Goal: Task Accomplishment & Management: Manage account settings

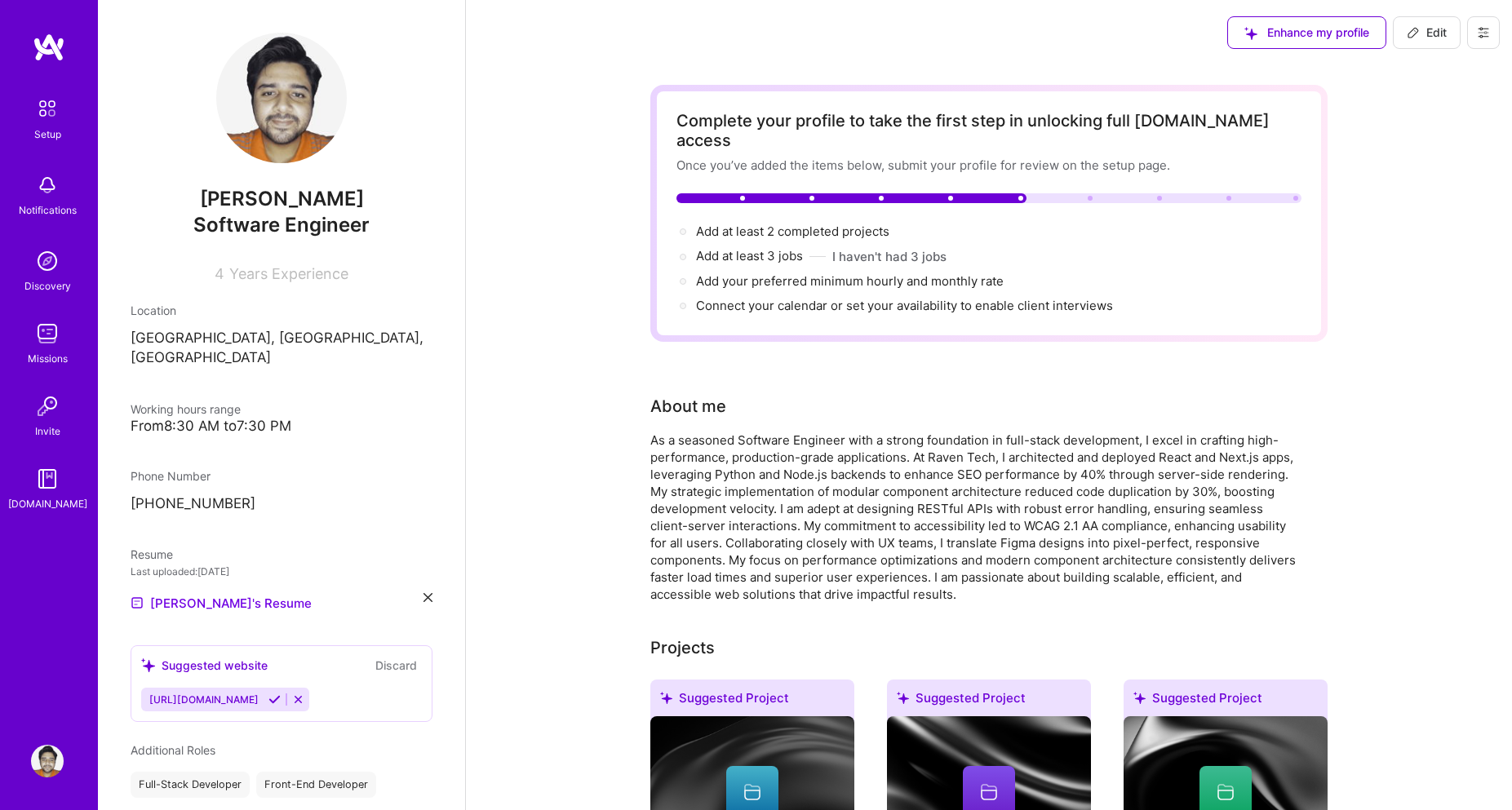
scroll to position [310, 0]
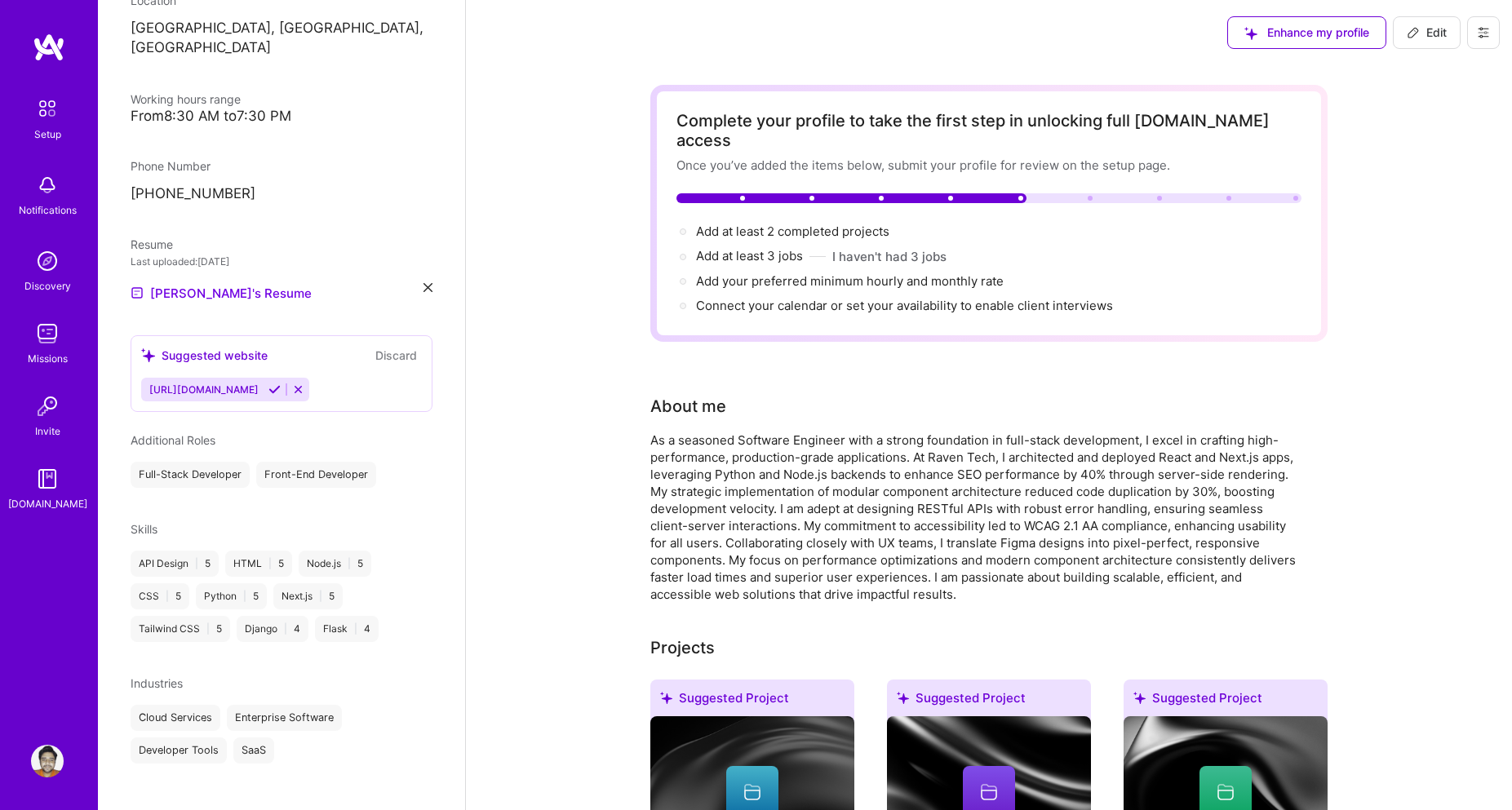
click at [39, 760] on img at bounding box center [46, 760] width 32 height 32
click at [914, 273] on span "Add your preferred minimum hourly and monthly rate →" at bounding box center [857, 281] width 322 height 16
select select "PK"
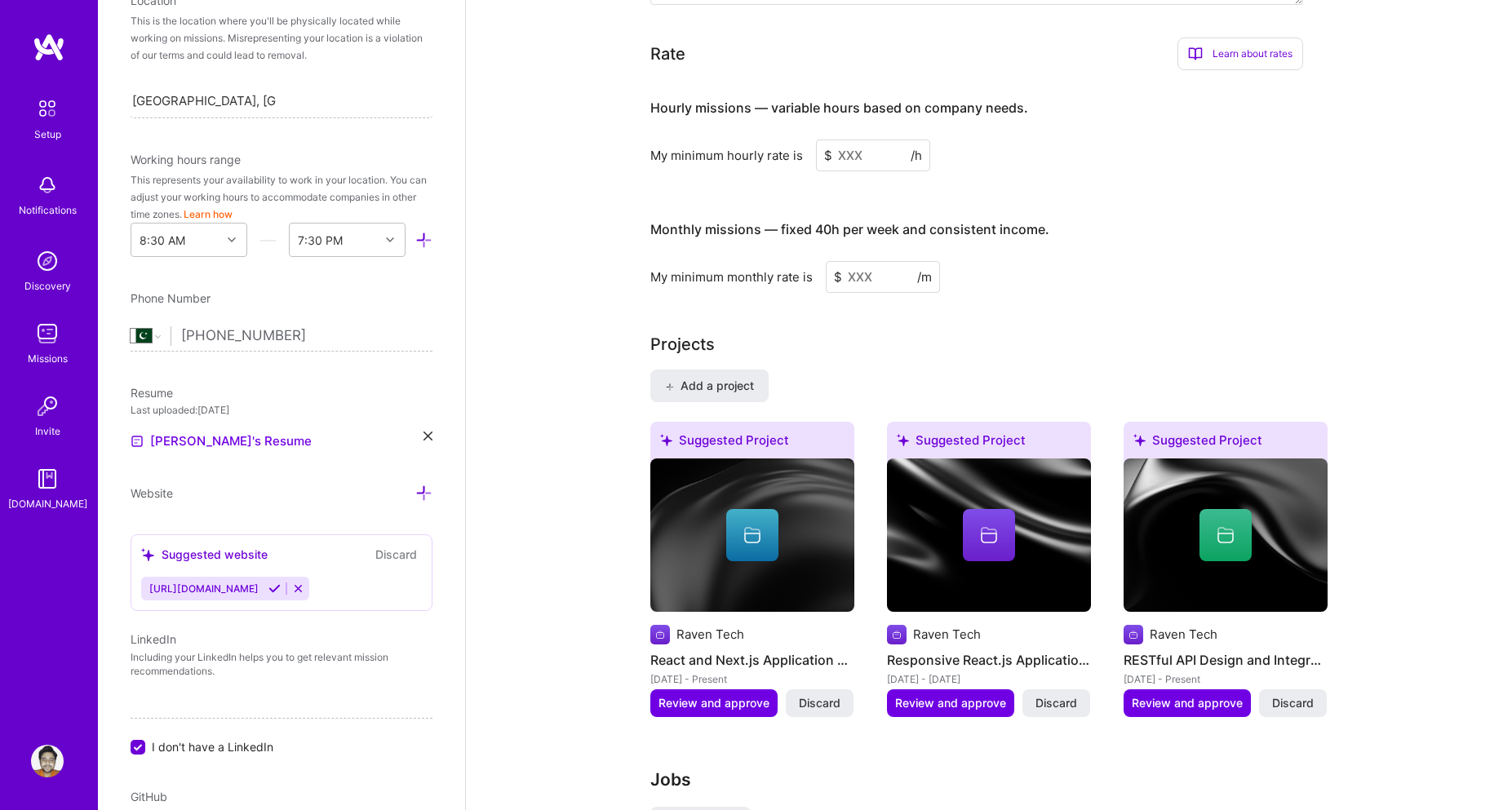
scroll to position [1079, 0]
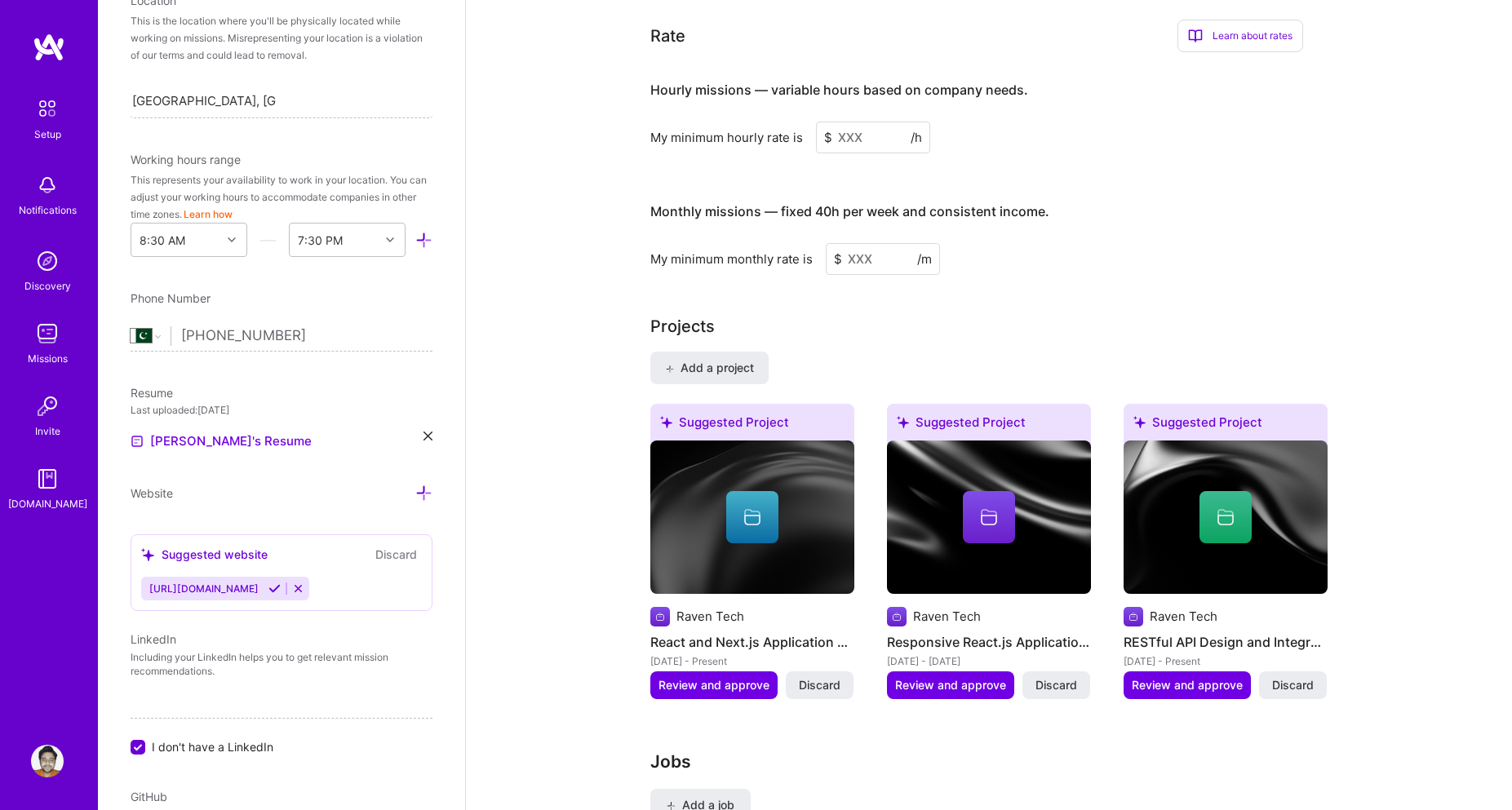
click at [852, 122] on input at bounding box center [873, 137] width 114 height 31
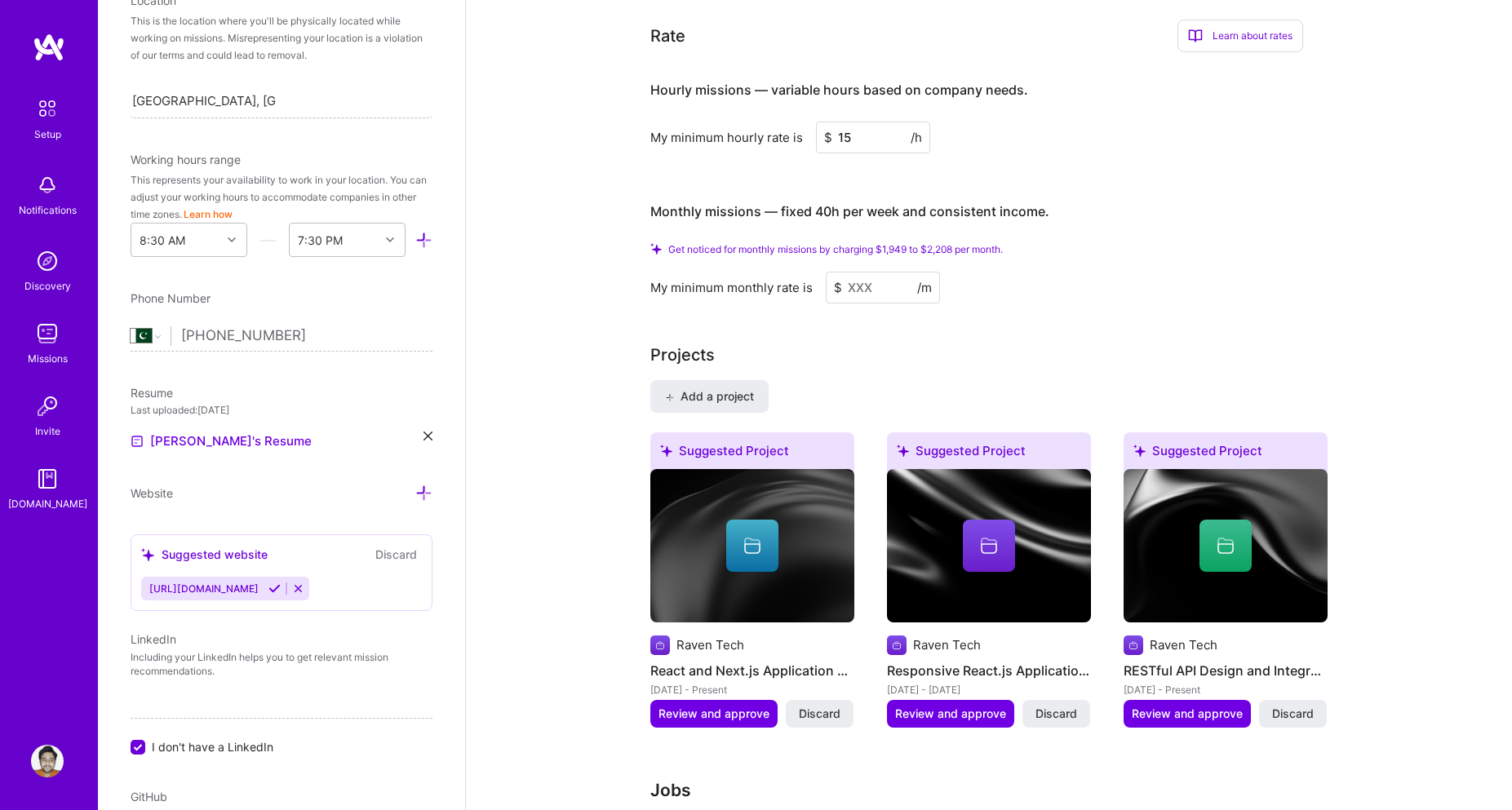
type input "15"
click at [1077, 272] on div "My minimum monthly rate is $ /m" at bounding box center [977, 287] width 653 height 31
click at [864, 272] on input at bounding box center [883, 287] width 114 height 31
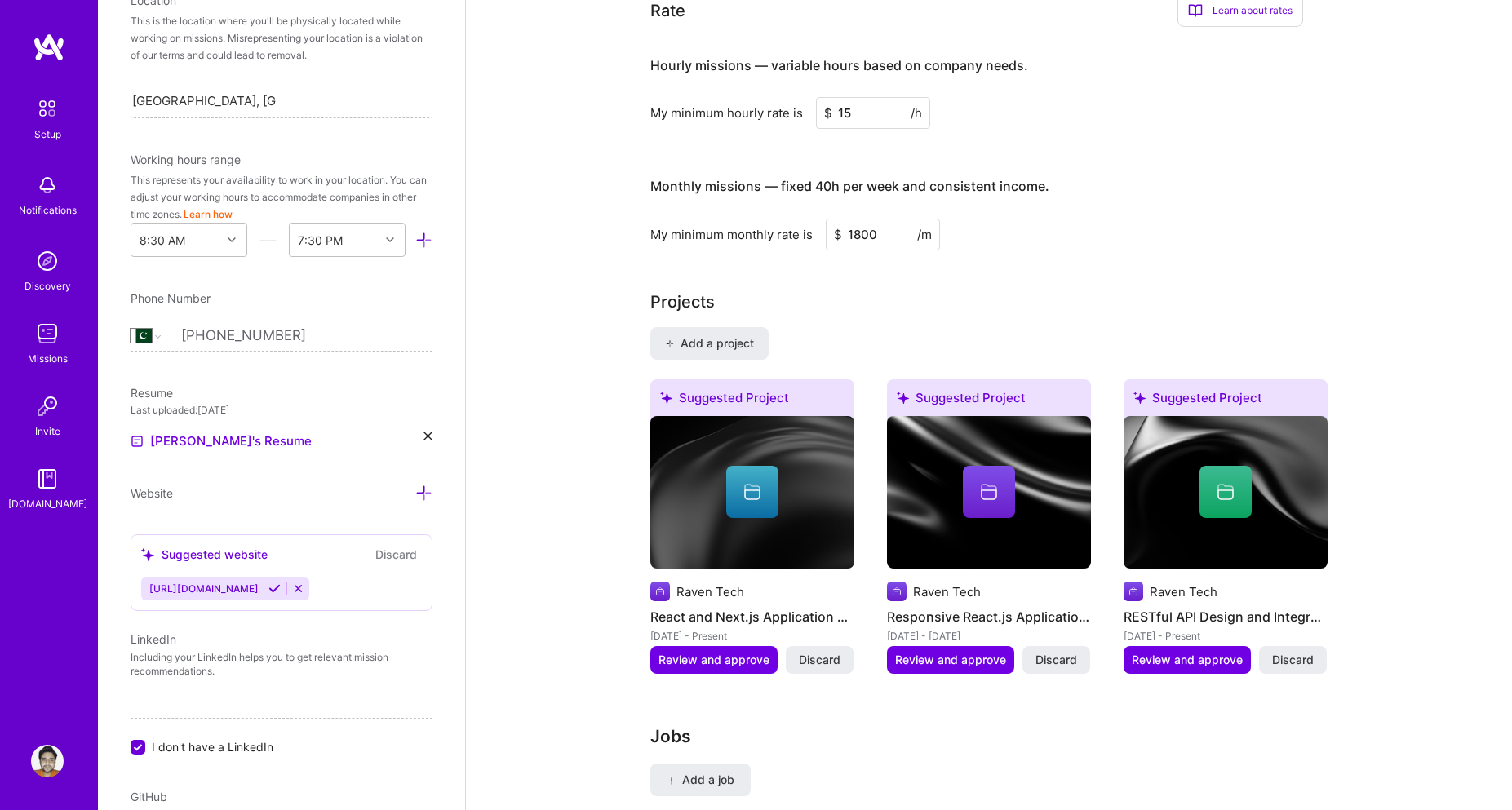
type input "1800"
click at [1104, 252] on div "Complete your profile to take the first step in unlocking full [DOMAIN_NAME] ac…" at bounding box center [988, 173] width 677 height 2336
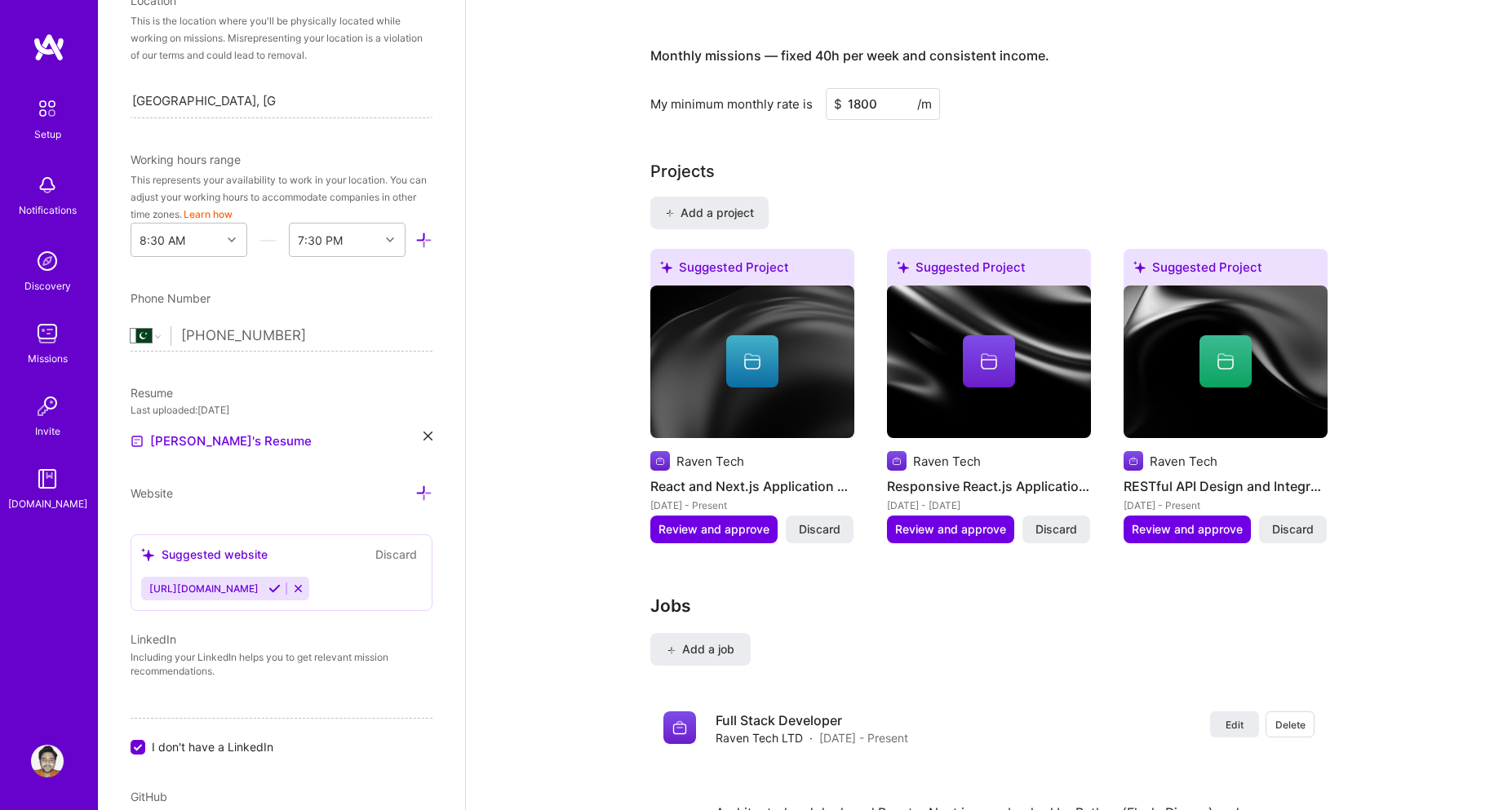
scroll to position [933, 0]
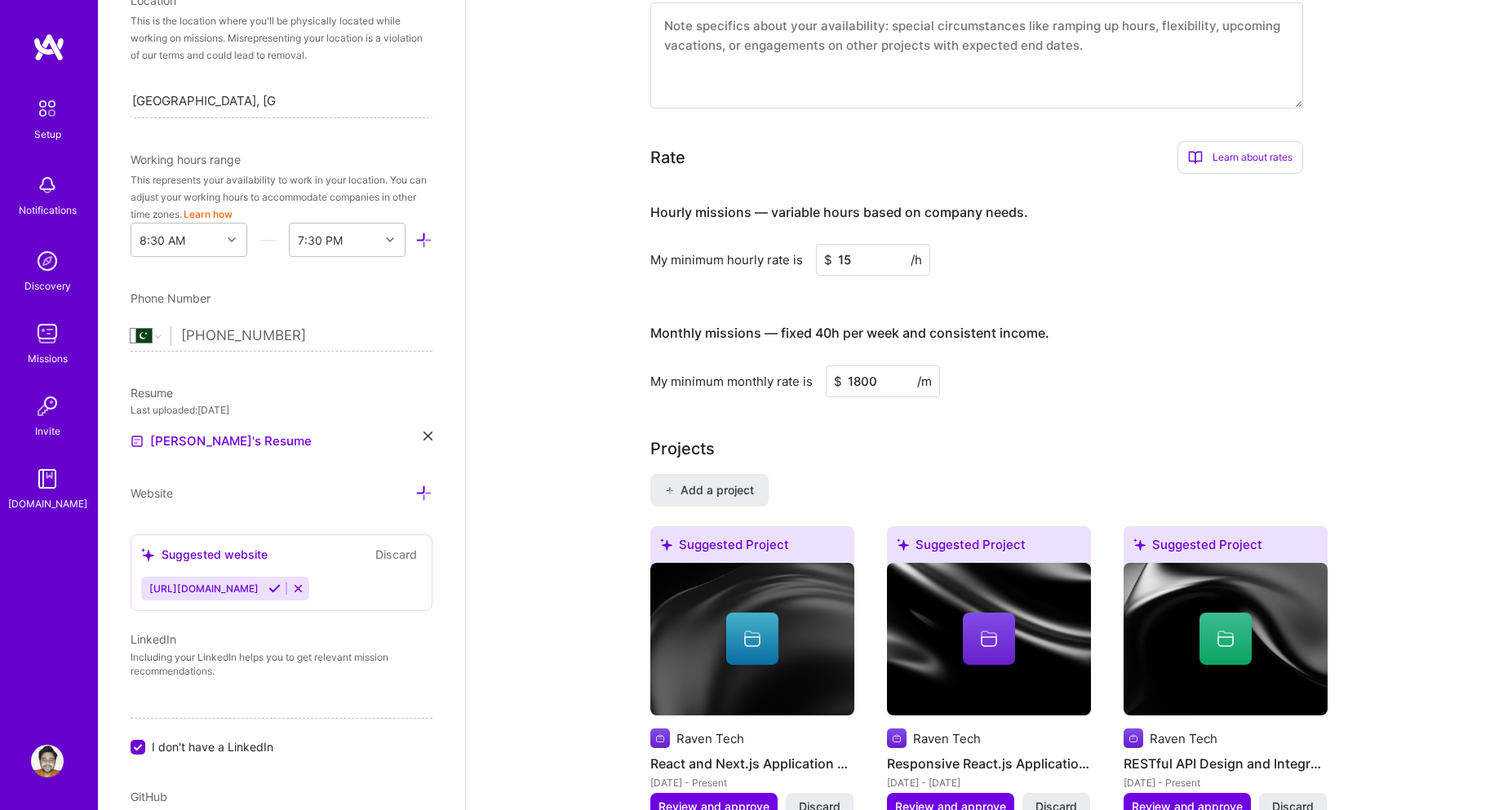
click at [1343, 316] on div "Complete your profile to take the first step in unlocking full [DOMAIN_NAME] ac…" at bounding box center [988, 330] width 1046 height 2394
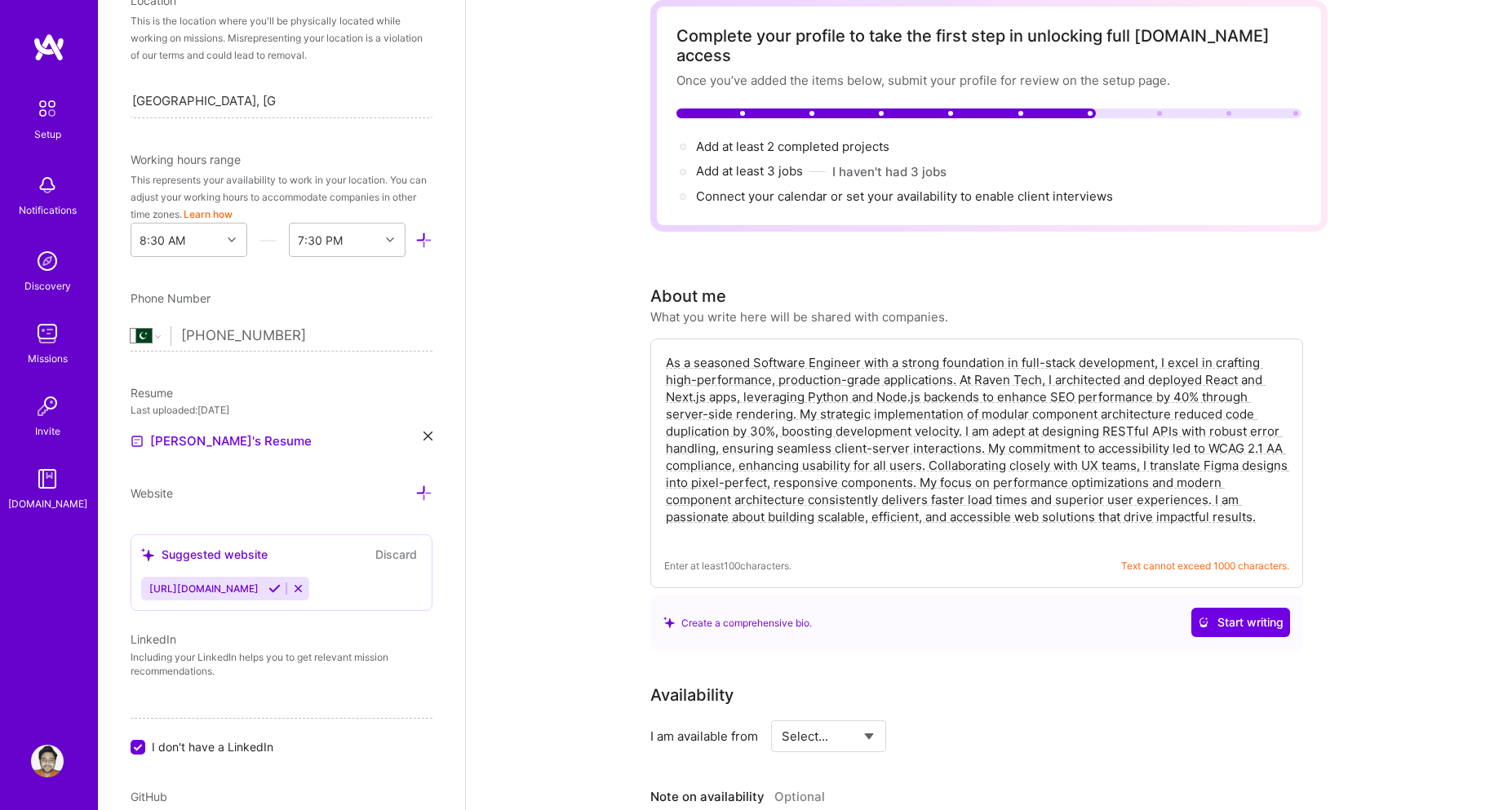
scroll to position [0, 0]
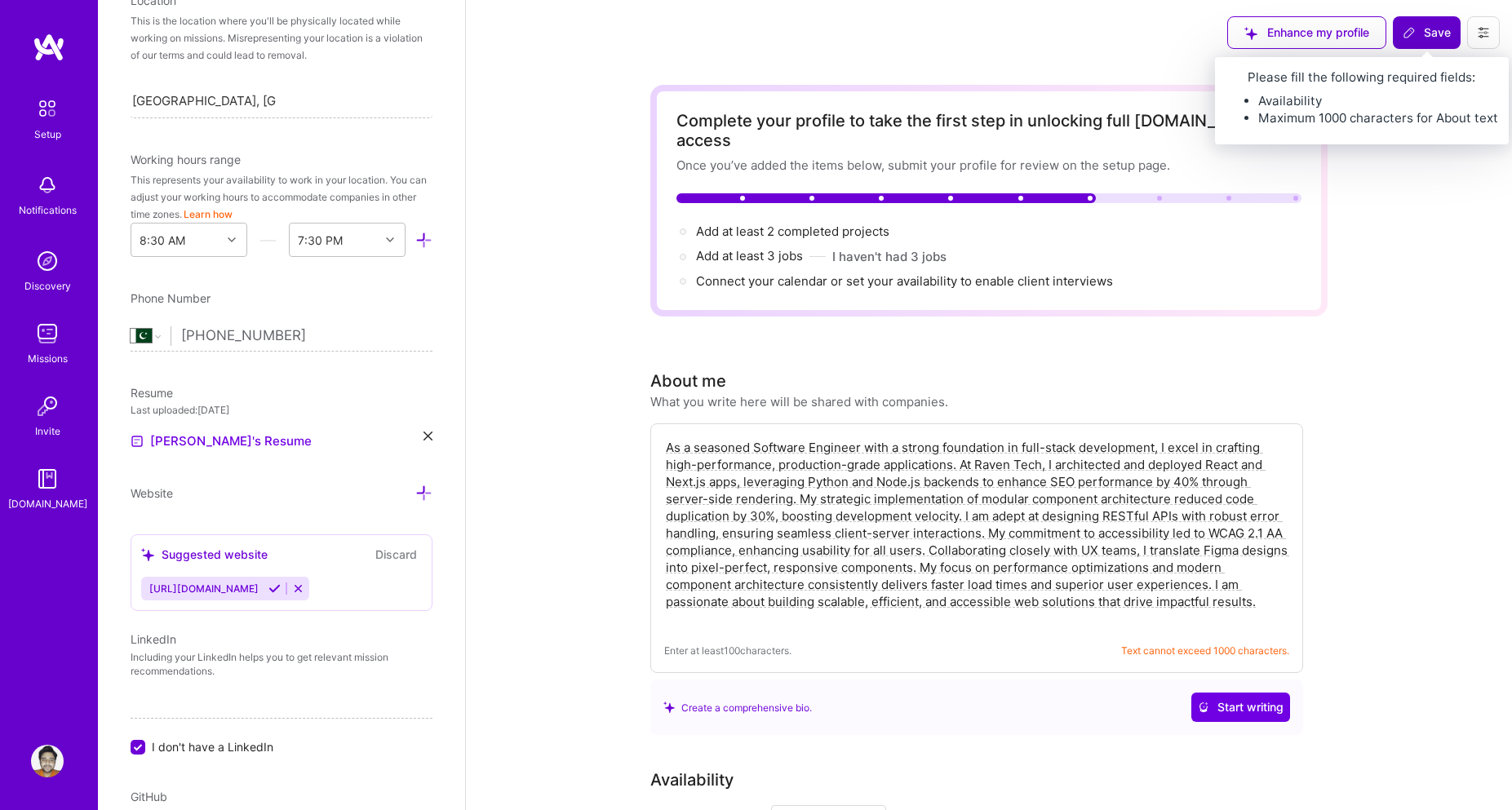
click at [1427, 27] on span "Save" at bounding box center [1427, 33] width 48 height 17
click at [1432, 30] on span "Save" at bounding box center [1427, 33] width 48 height 17
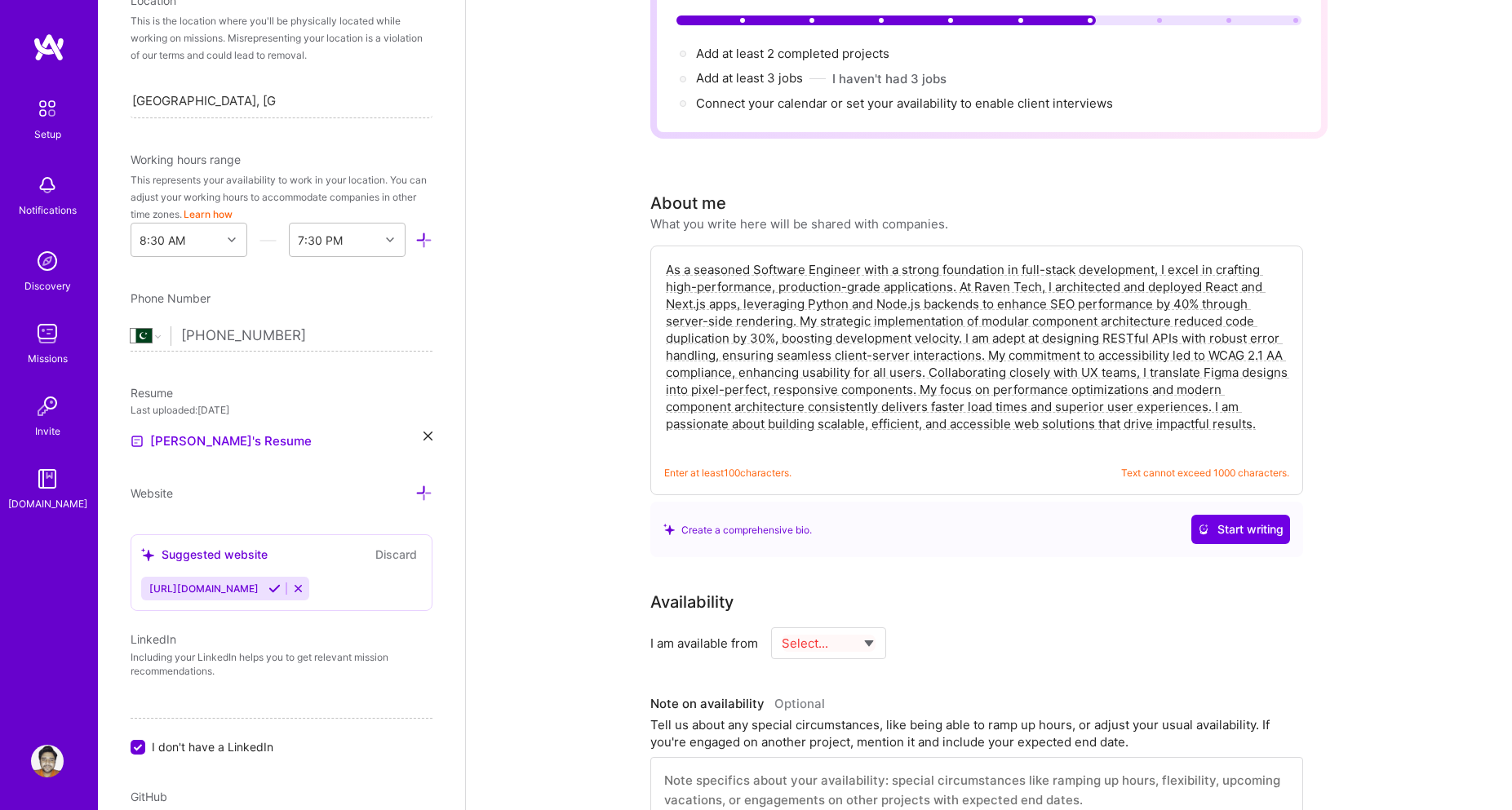
scroll to position [294, 0]
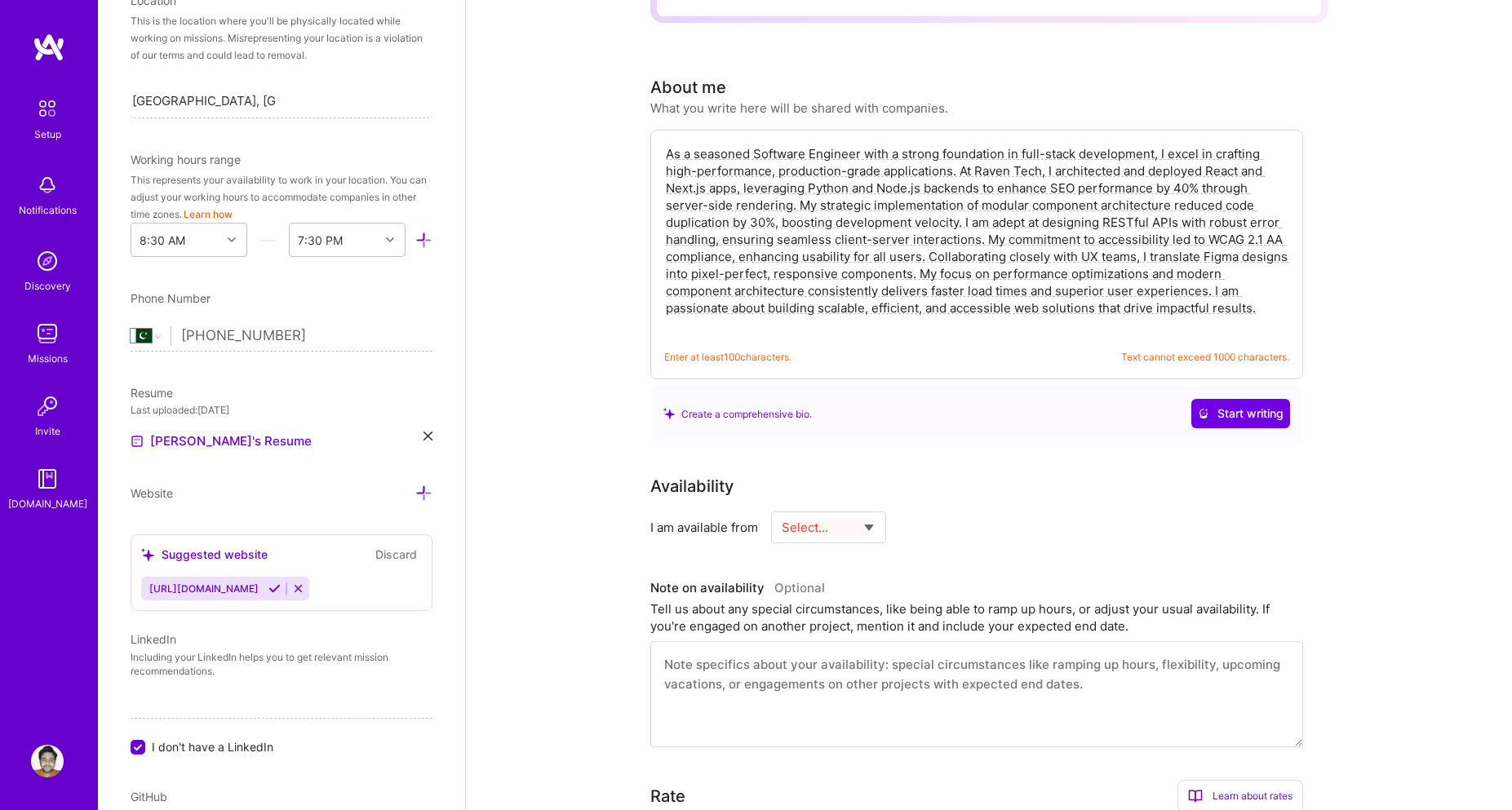
select select "Right Now"
click at [782, 507] on select "Select... Right Now Future Date Not Available" at bounding box center [828, 528] width 94 height 41
click at [945, 512] on input at bounding box center [978, 528] width 98 height 31
type input "40"
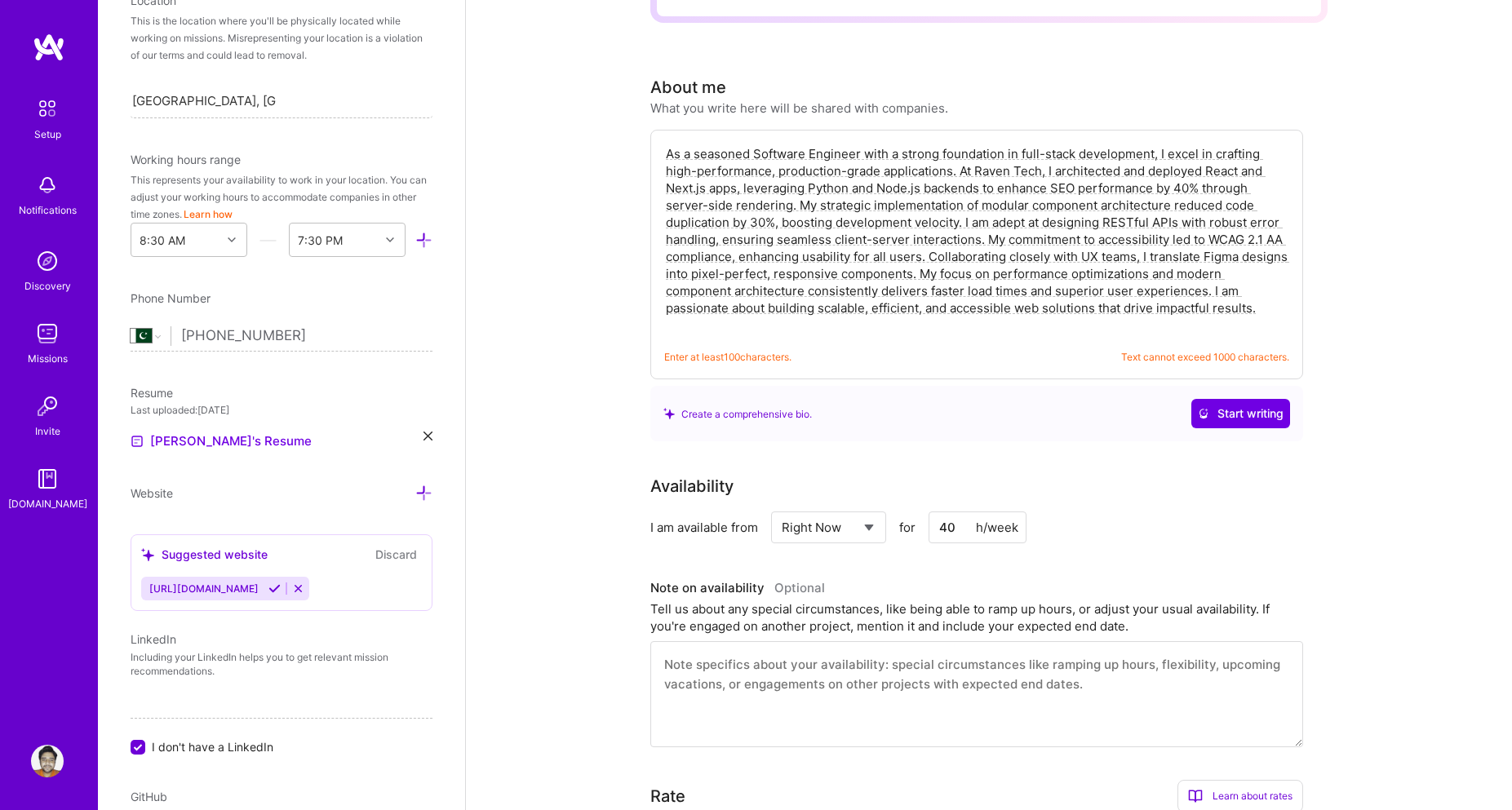
click at [1210, 524] on div "Availability I am available from Select... Right Now Future Date Not Available …" at bounding box center [988, 610] width 677 height 273
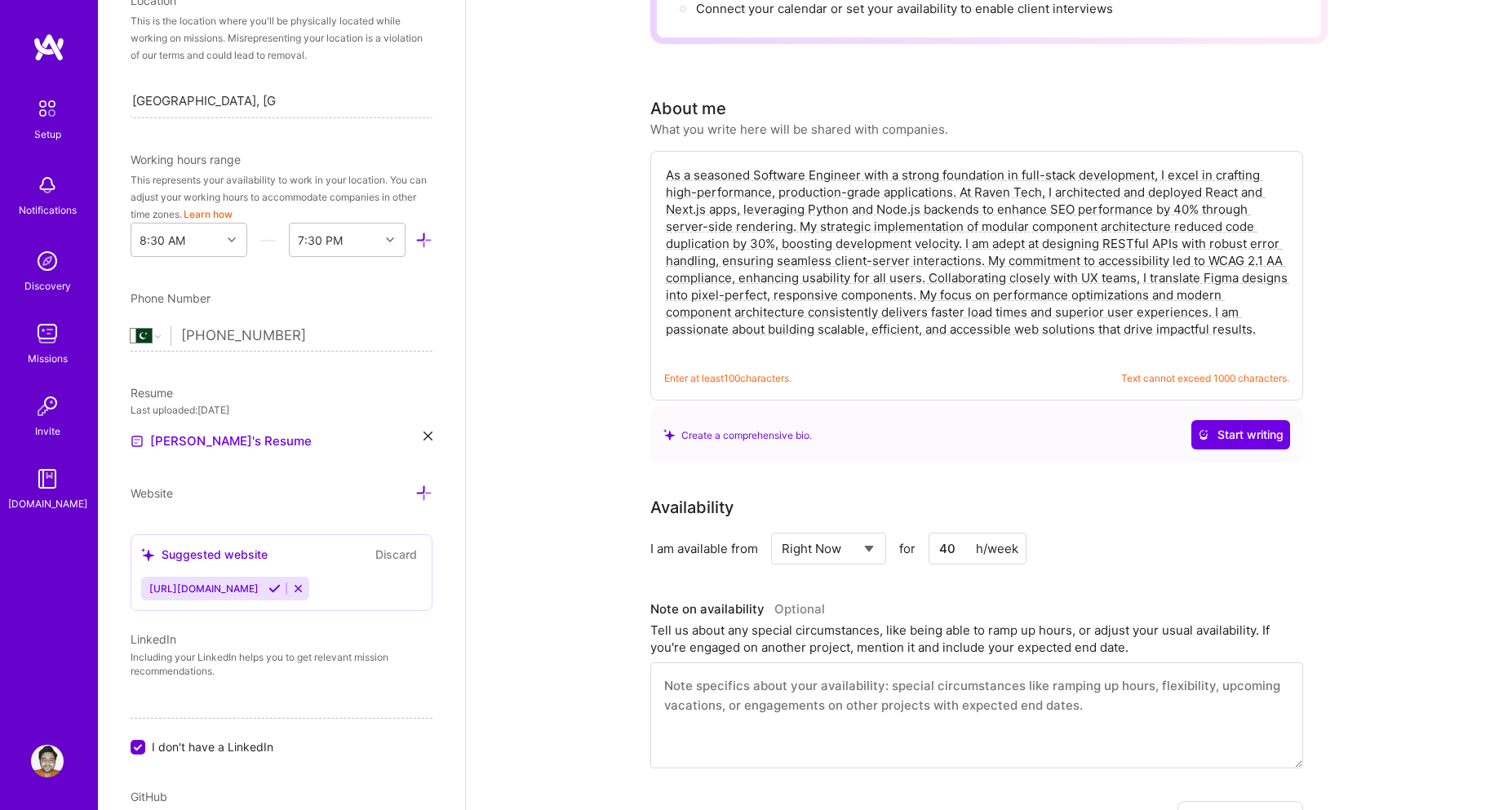
scroll to position [0, 0]
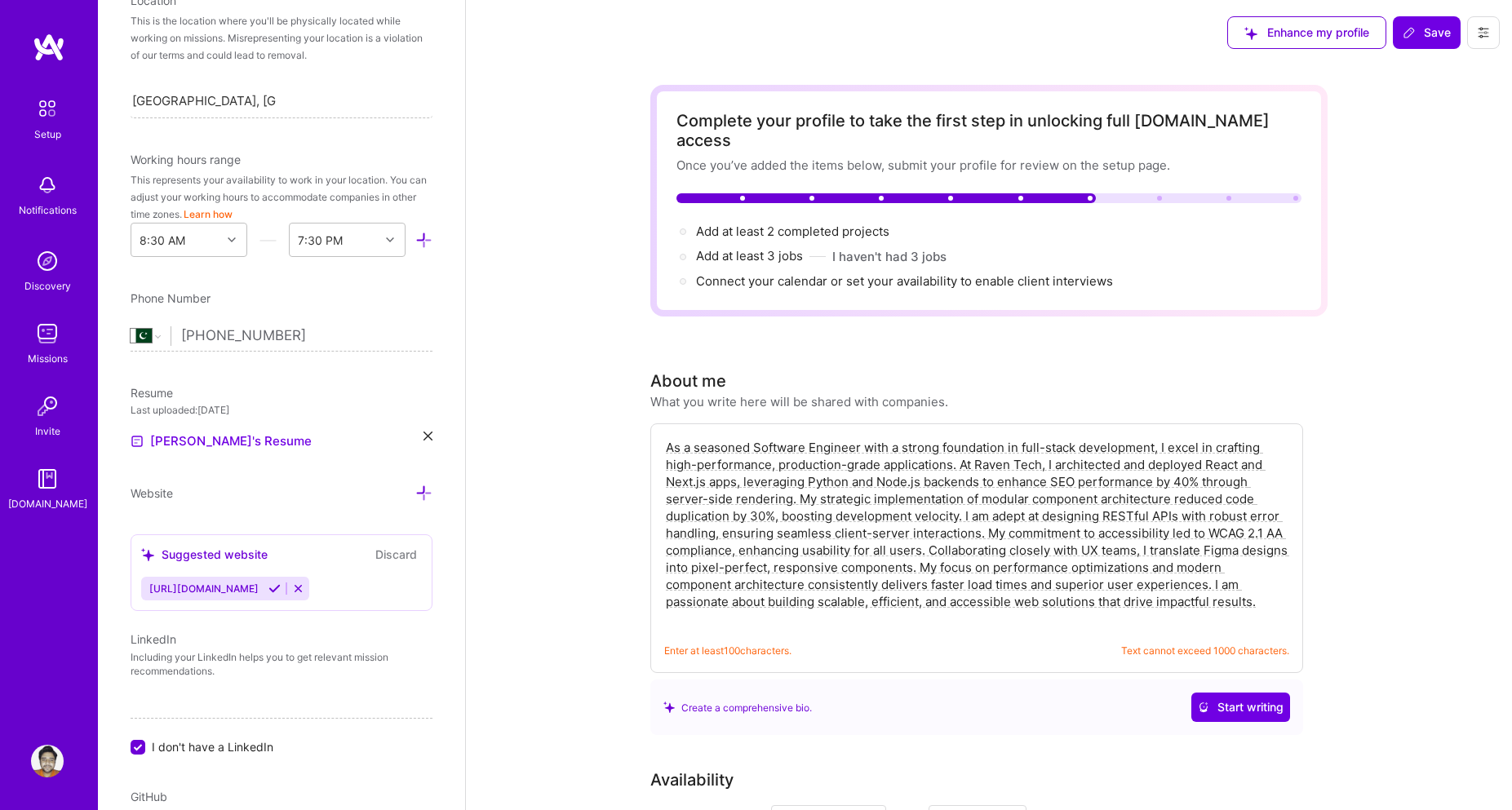
click at [1051, 544] on textarea "As a seasoned Software Engineer with a strong foundation in full-stack developm…" at bounding box center [977, 533] width 625 height 191
click at [1268, 582] on textarea "As a seasoned Software Engineer with a strong foundation in full-stack developm…" at bounding box center [977, 533] width 625 height 191
type textarea "As a seasoned Software Engineer with a strong foundation in full-stack developm…"
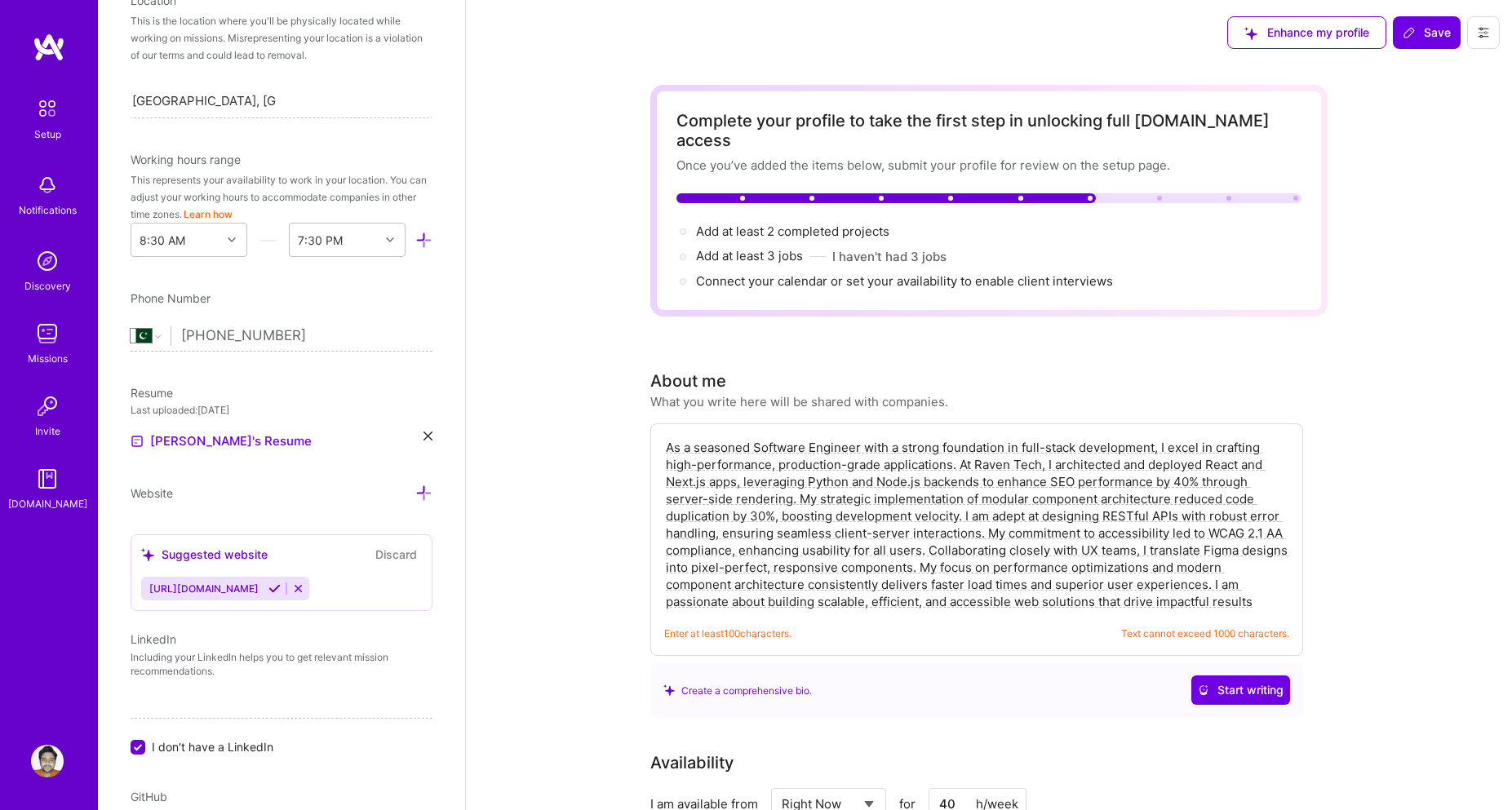
click at [1271, 580] on textarea "As a seasoned Software Engineer with a strong foundation in full-stack developm…" at bounding box center [977, 524] width 625 height 175
click at [1199, 577] on textarea "As a seasoned Software Engineer with a strong foundation in full-stack developm…" at bounding box center [977, 524] width 625 height 175
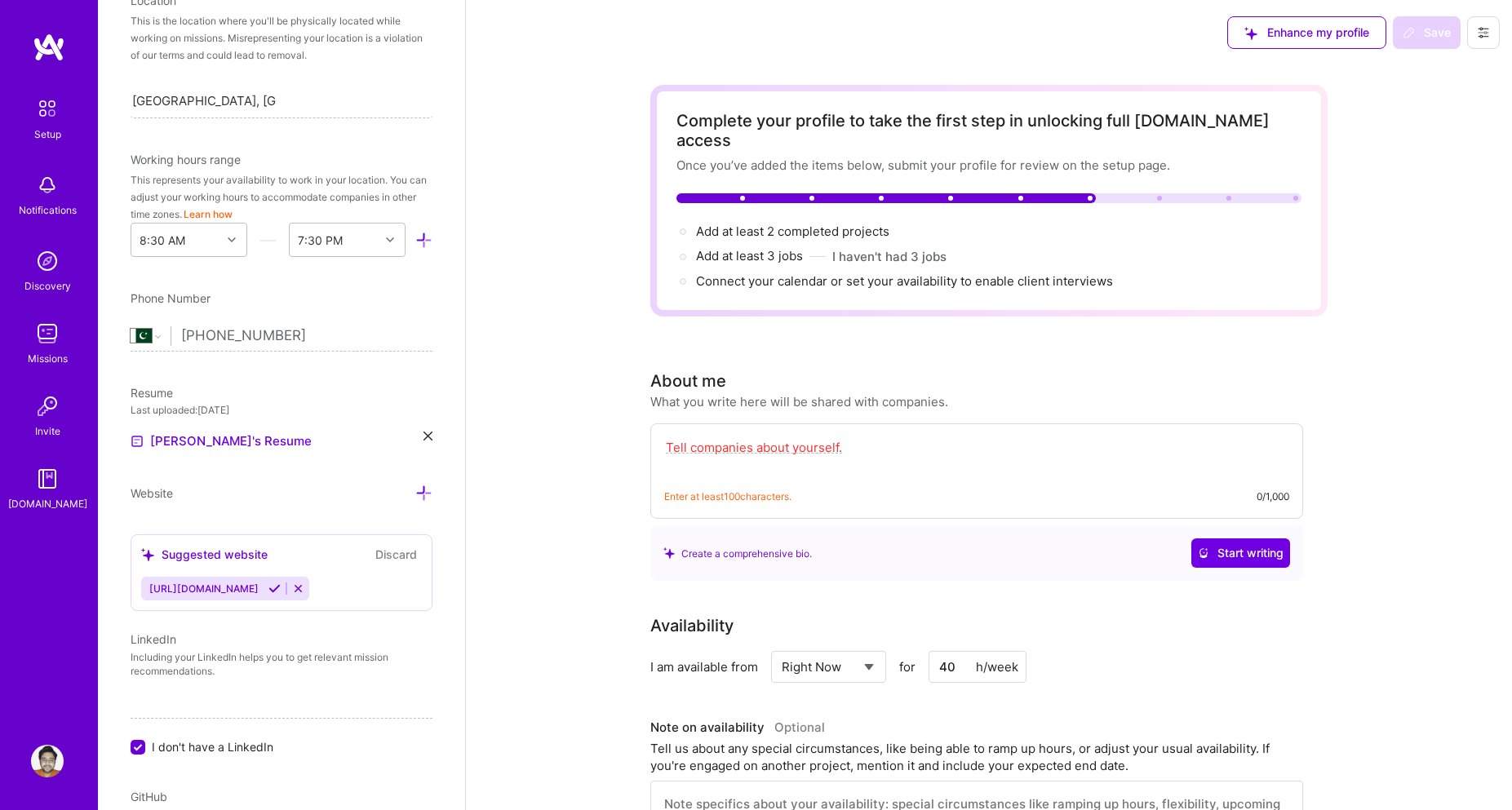
click at [776, 437] on textarea at bounding box center [977, 456] width 625 height 37
type textarea ";"
paste textarea "As a seasoned Software Engineer with a strong foundation in full-stack developm…"
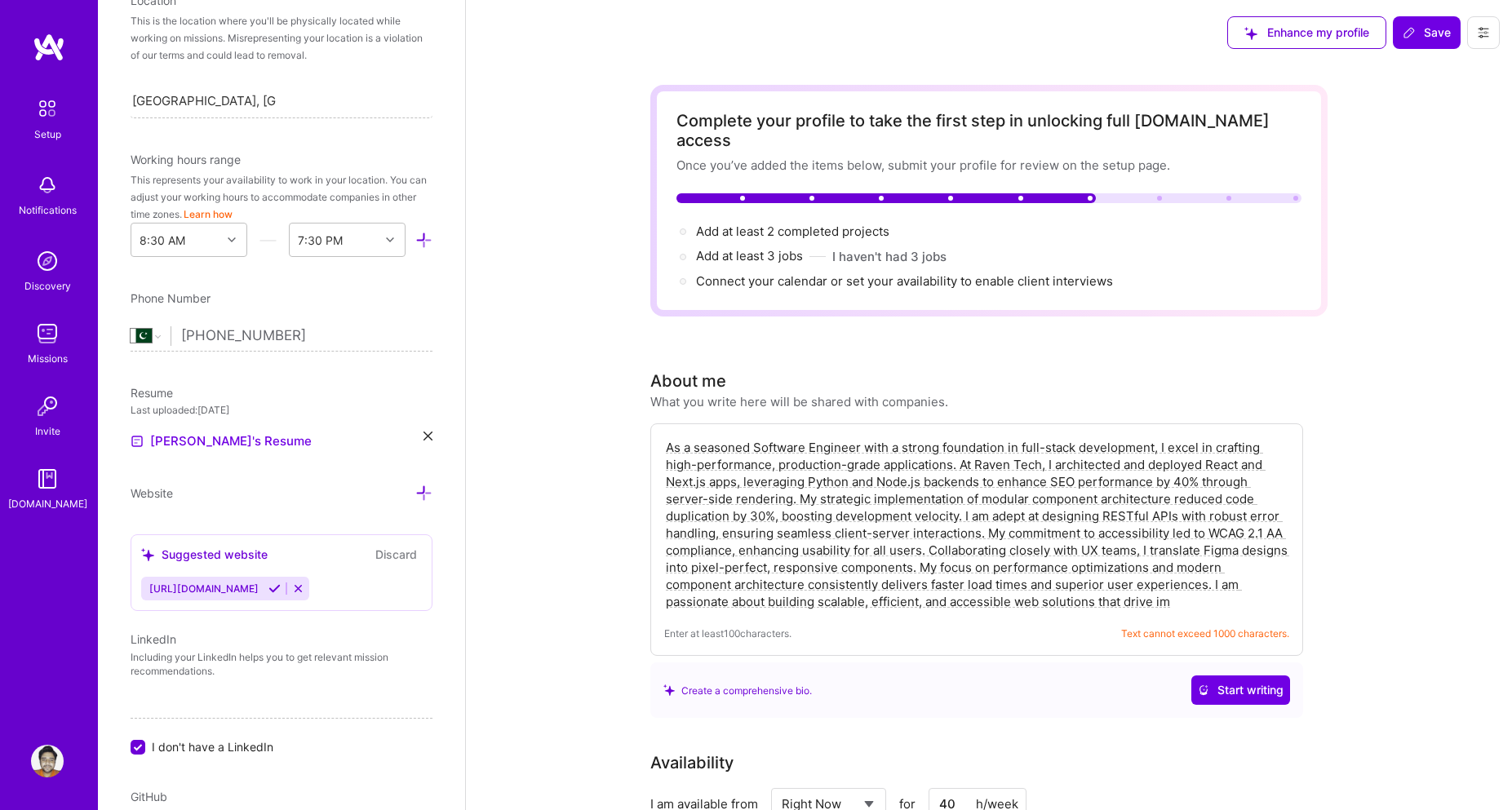
click at [1200, 587] on textarea "As a seasoned Software Engineer with a strong foundation in full-stack developm…" at bounding box center [977, 524] width 625 height 175
drag, startPoint x: 1210, startPoint y: 568, endPoint x: 1233, endPoint y: 577, distance: 24.7
click at [1233, 577] on textarea "As a seasoned Software Engineer with a strong foundation in full-stack developm…" at bounding box center [977, 524] width 625 height 175
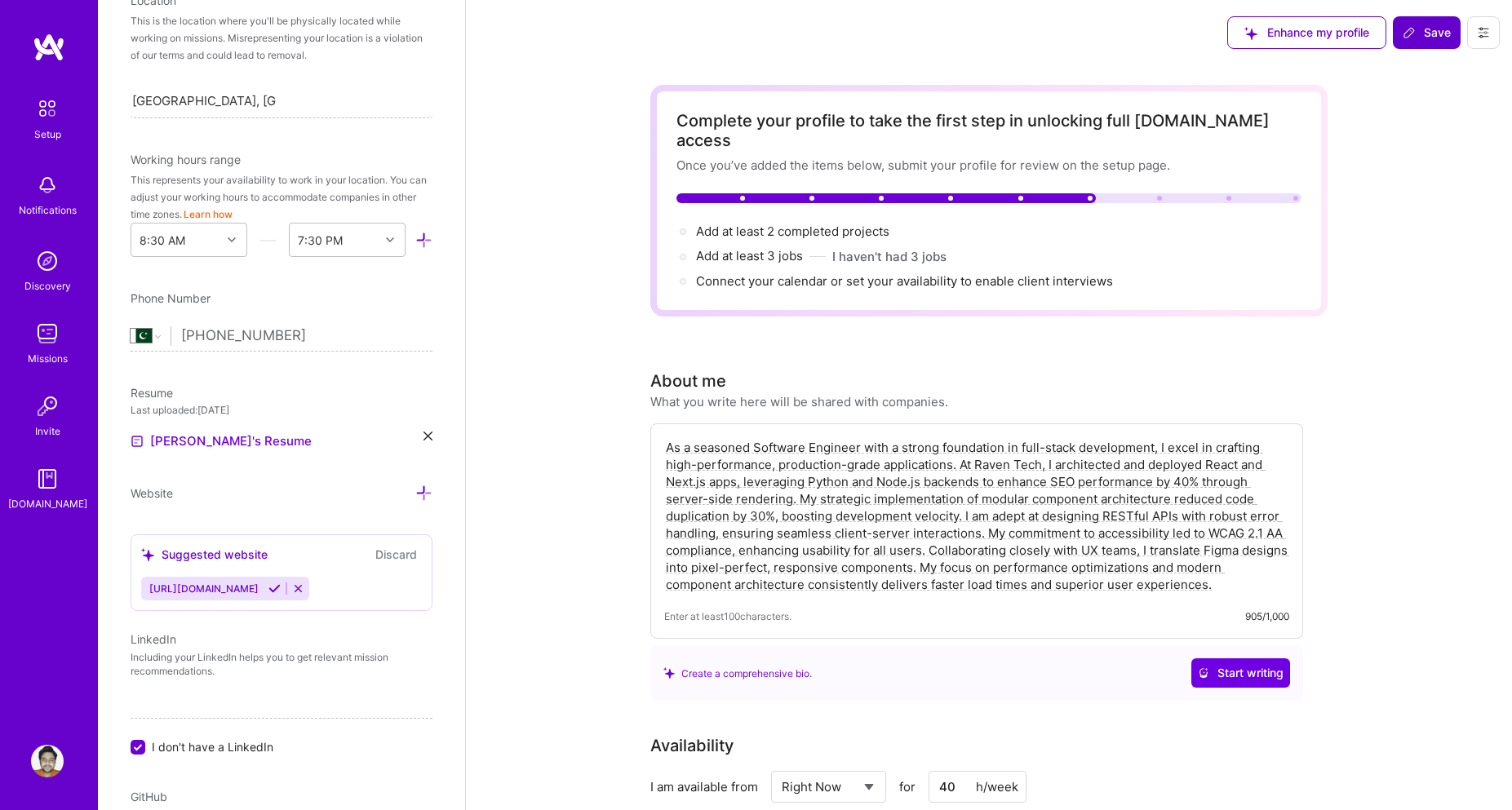
type textarea "As a seasoned Software Engineer with a strong foundation in full-stack developm…"
click at [1428, 36] on span "Save" at bounding box center [1427, 33] width 48 height 17
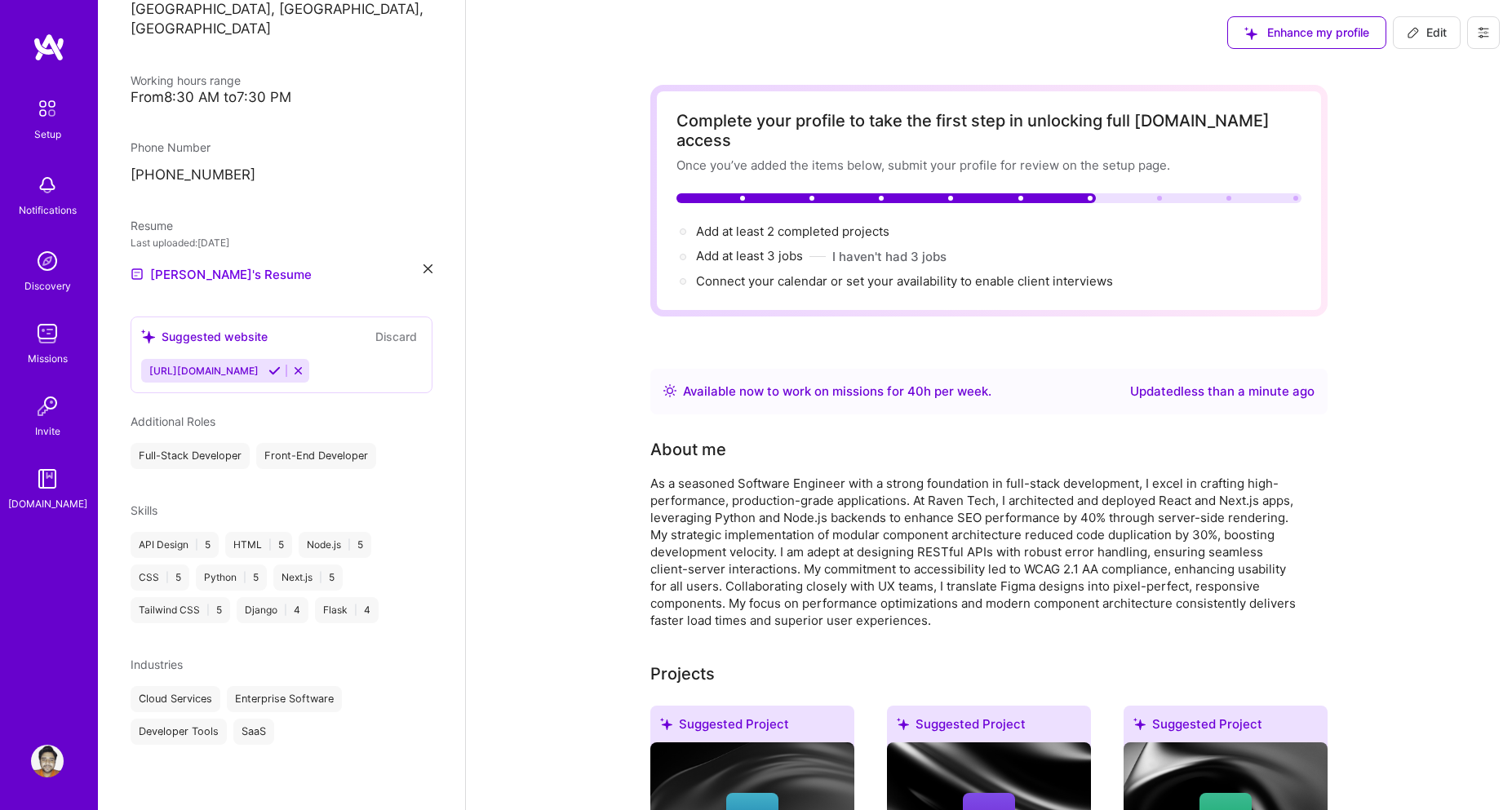
scroll to position [310, 0]
